Goal: Go to known website: Go to known website

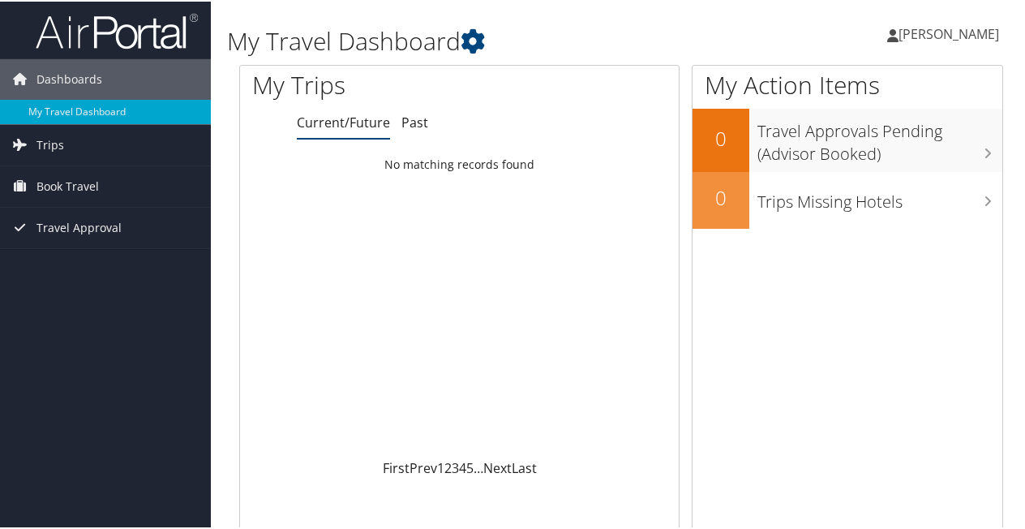
click at [940, 35] on span "[PERSON_NAME]" at bounding box center [948, 33] width 101 height 18
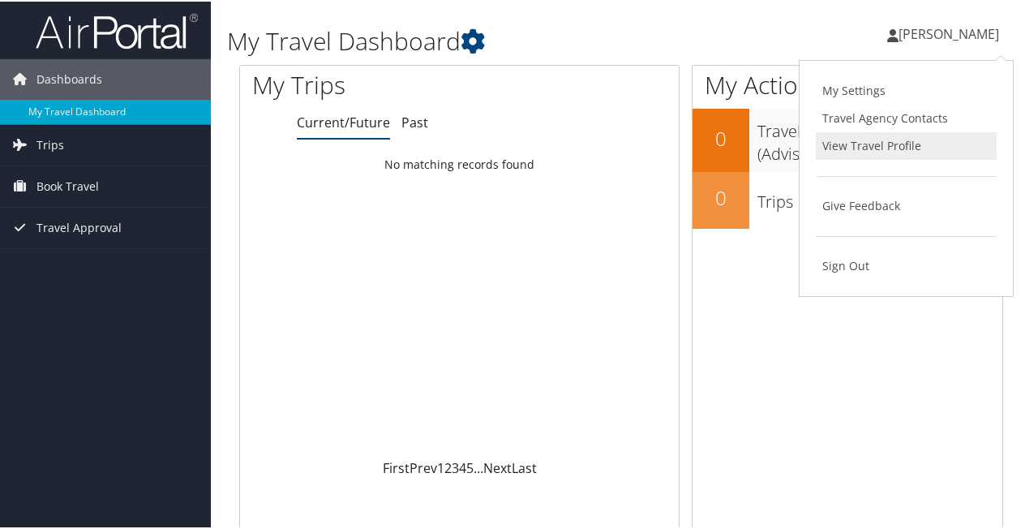
click at [913, 135] on link "View Travel Profile" at bounding box center [906, 145] width 181 height 28
